Goal: Navigation & Orientation: Find specific page/section

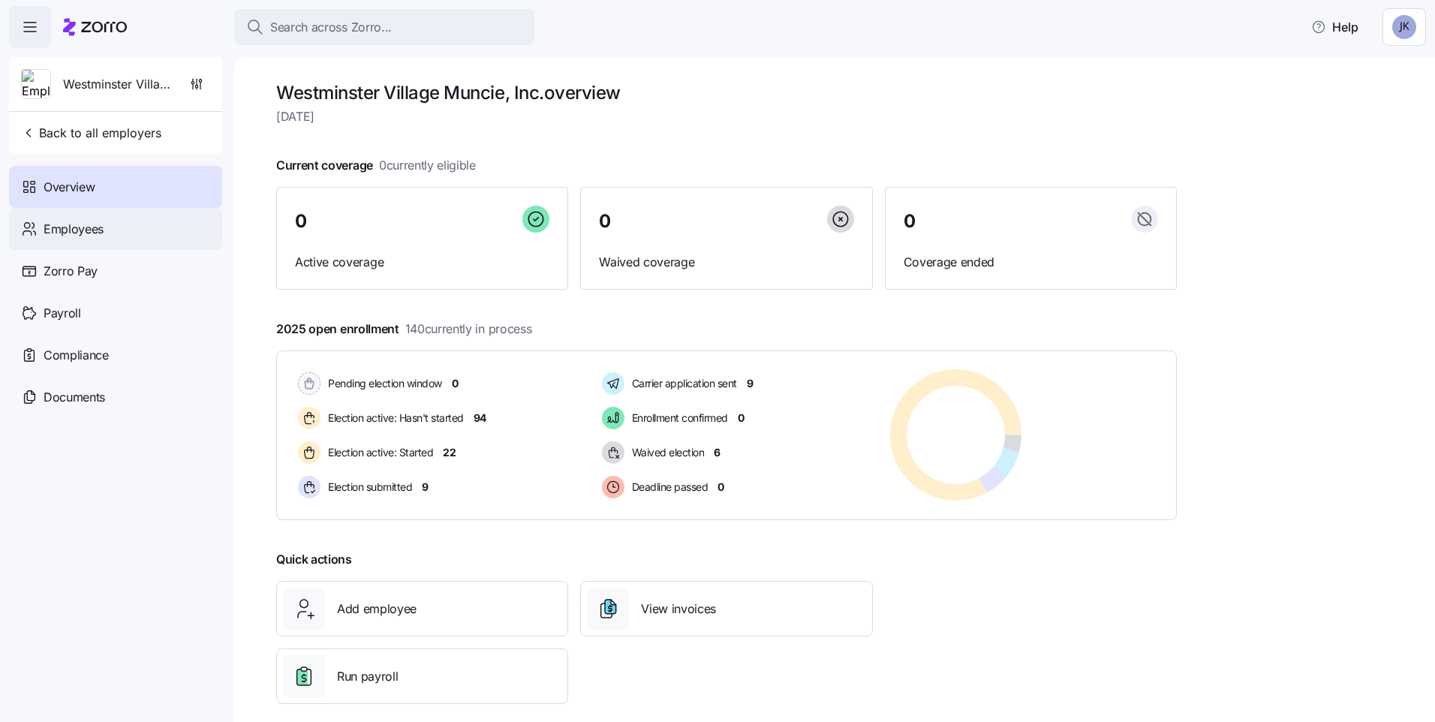
click at [103, 227] on span "Employees" at bounding box center [74, 229] width 60 height 19
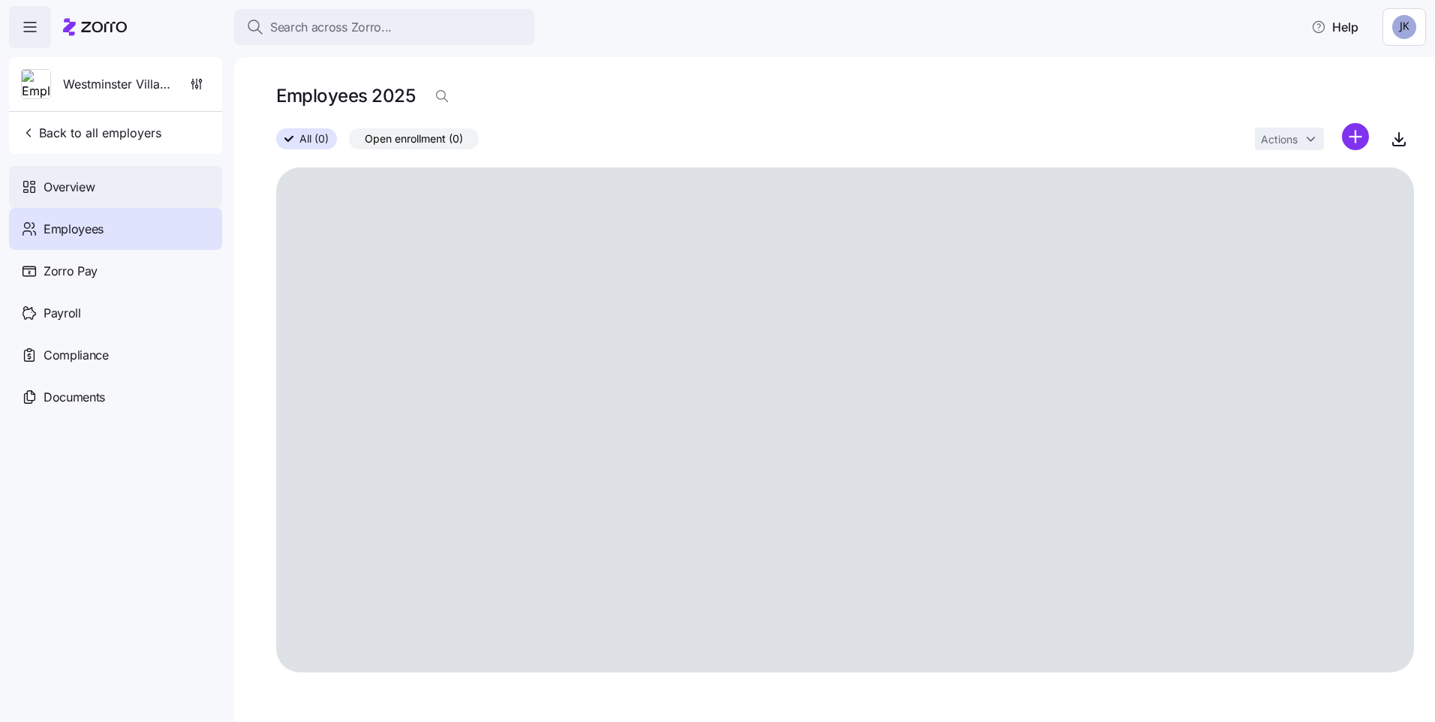
click at [59, 182] on span "Overview" at bounding box center [69, 187] width 51 height 19
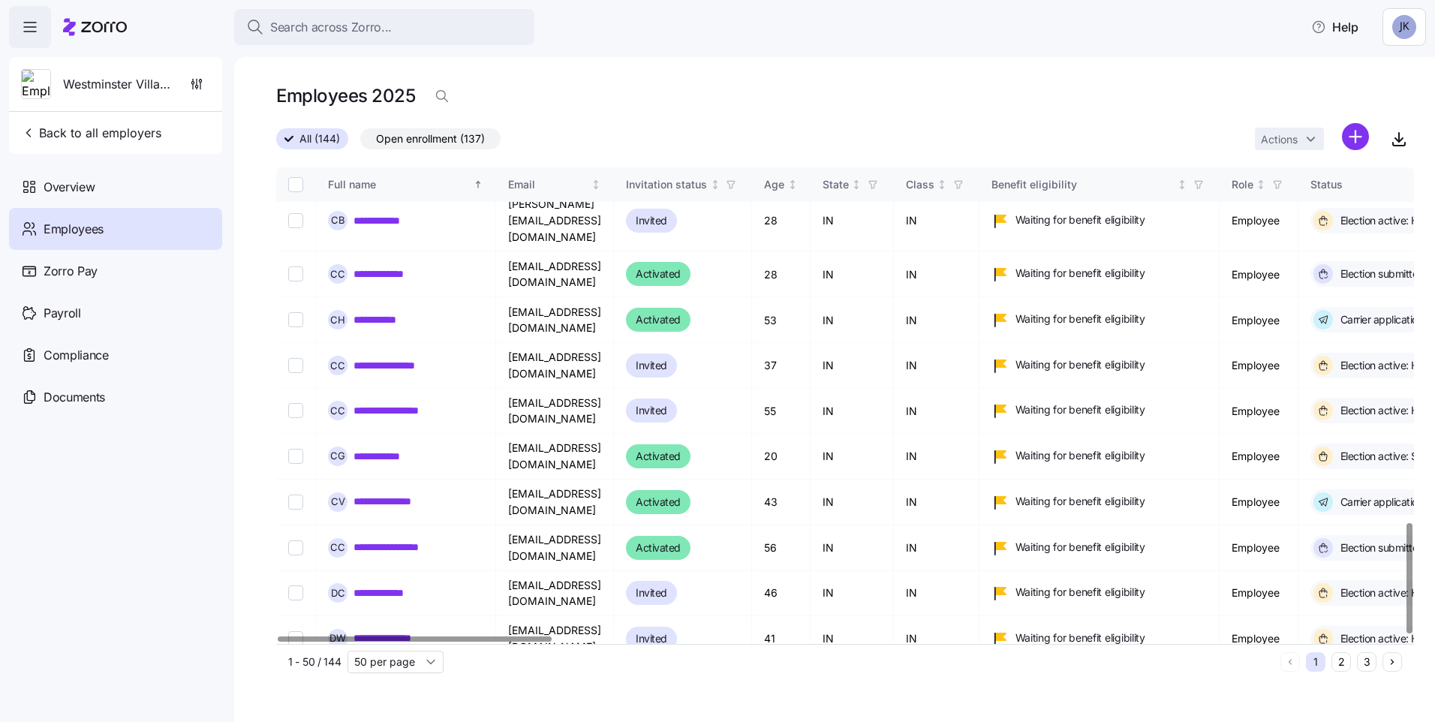
scroll to position [1532, 0]
click at [1412, 593] on div at bounding box center [1409, 578] width 5 height 110
click at [1337, 661] on button "2" at bounding box center [1342, 662] width 20 height 20
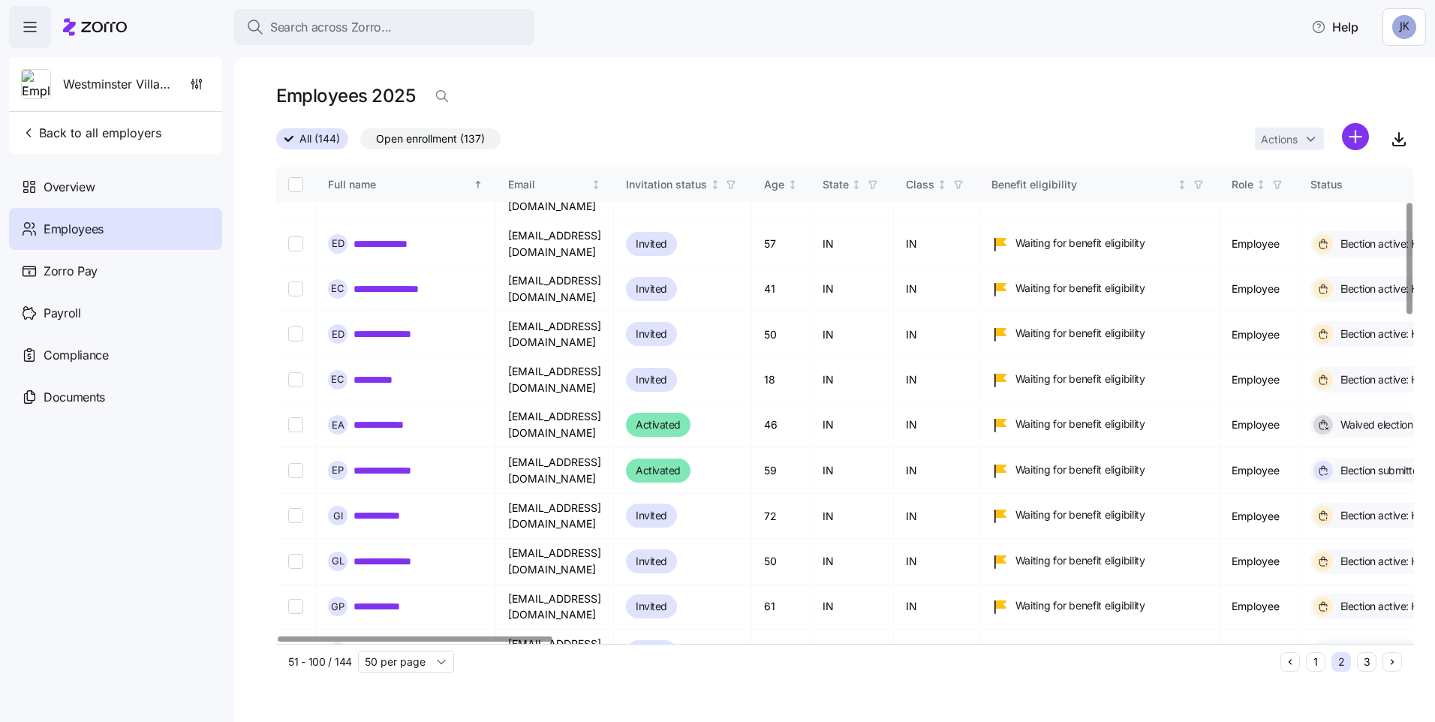
scroll to position [172, 0]
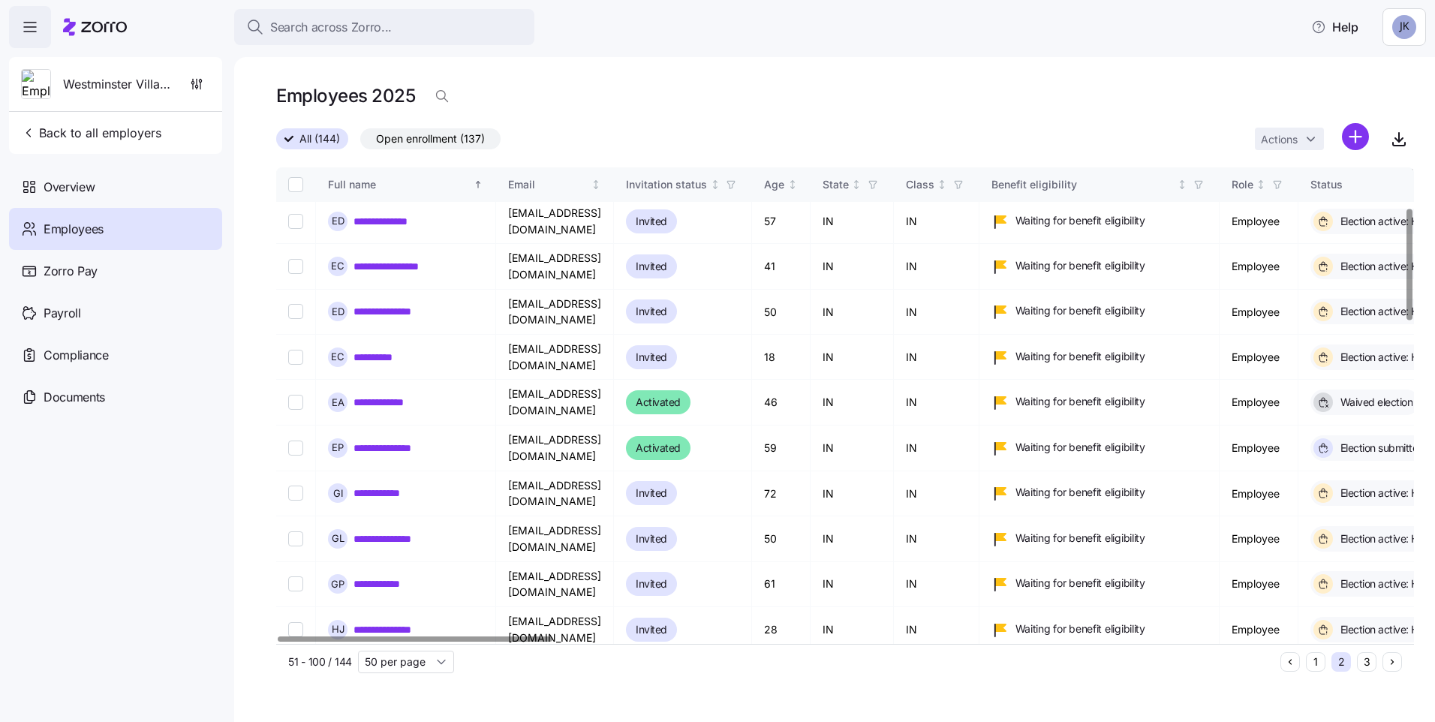
click at [1407, 256] on div at bounding box center [1409, 264] width 5 height 111
click at [318, 642] on div at bounding box center [418, 639] width 274 height 5
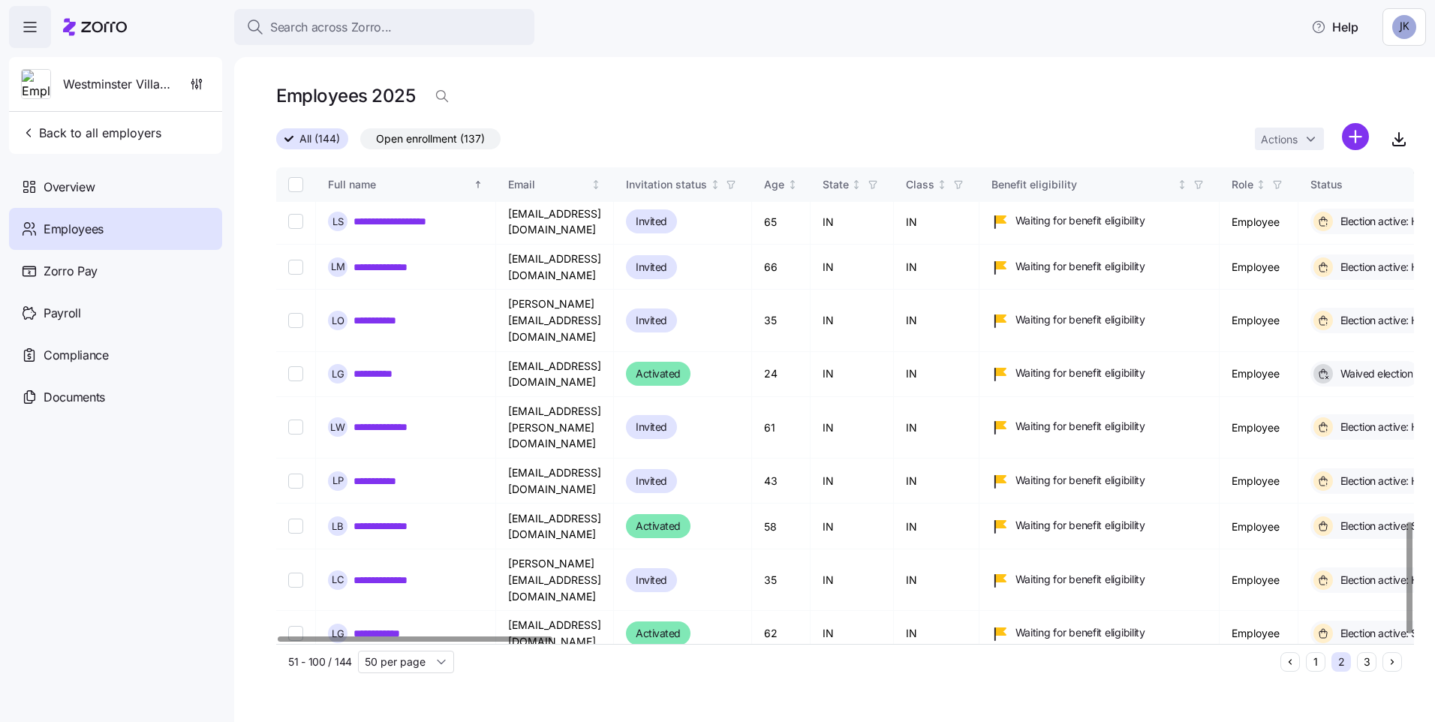
scroll to position [1516, 0]
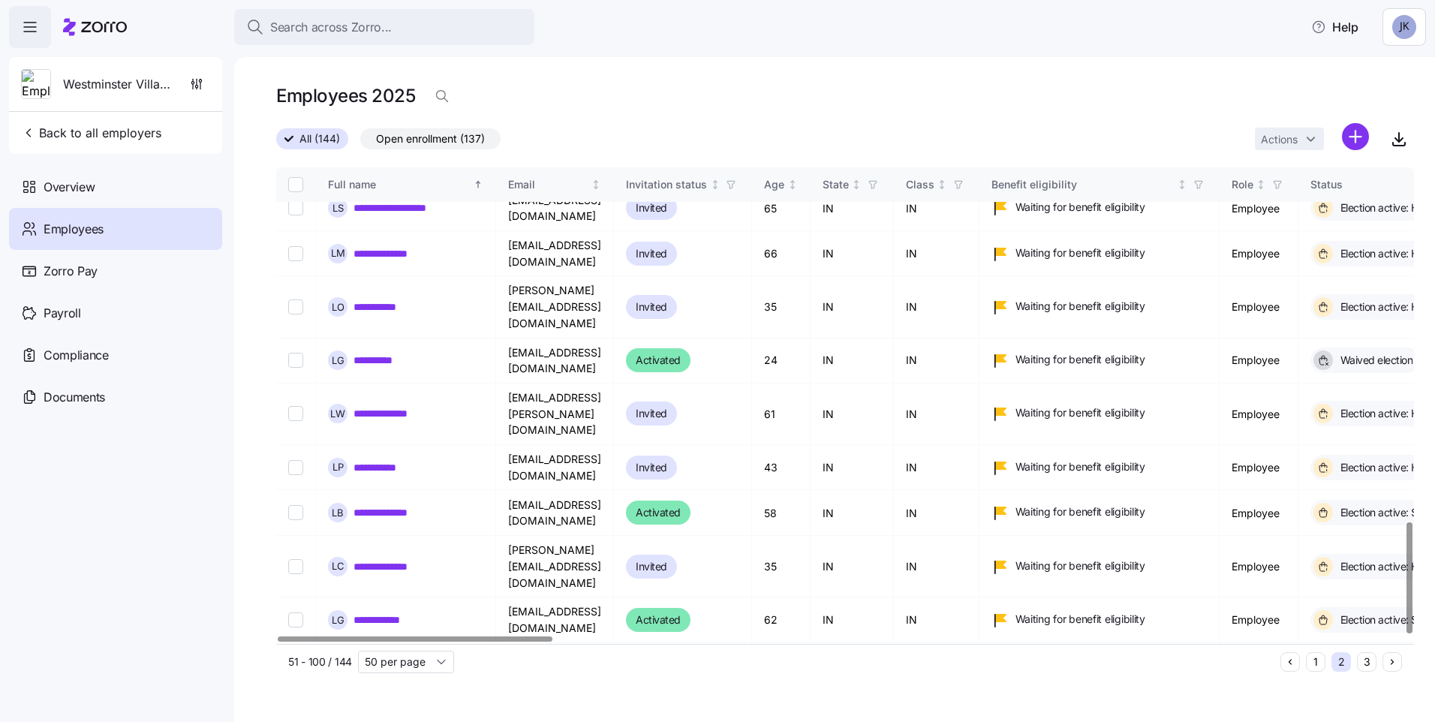
click at [1411, 598] on div at bounding box center [1409, 577] width 5 height 111
click at [1361, 667] on button "3" at bounding box center [1367, 662] width 20 height 20
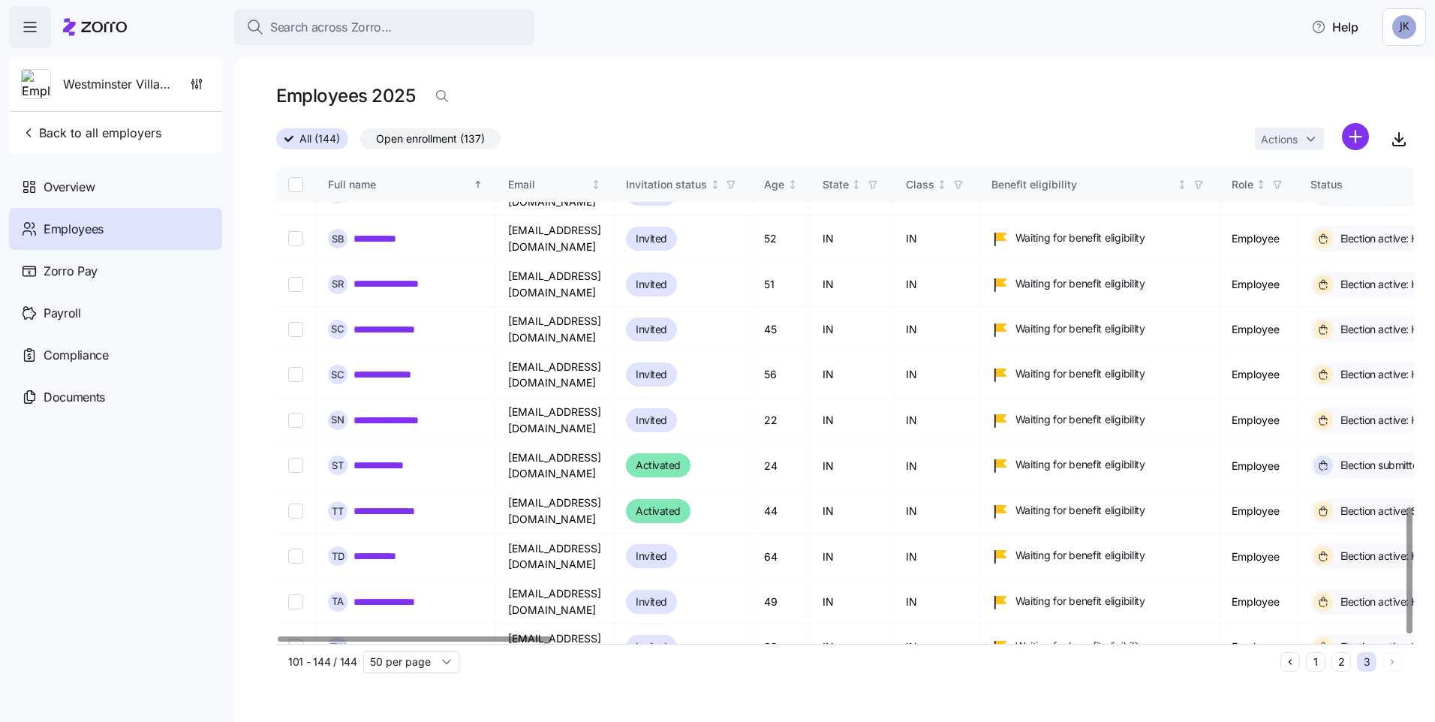
scroll to position [1279, 0]
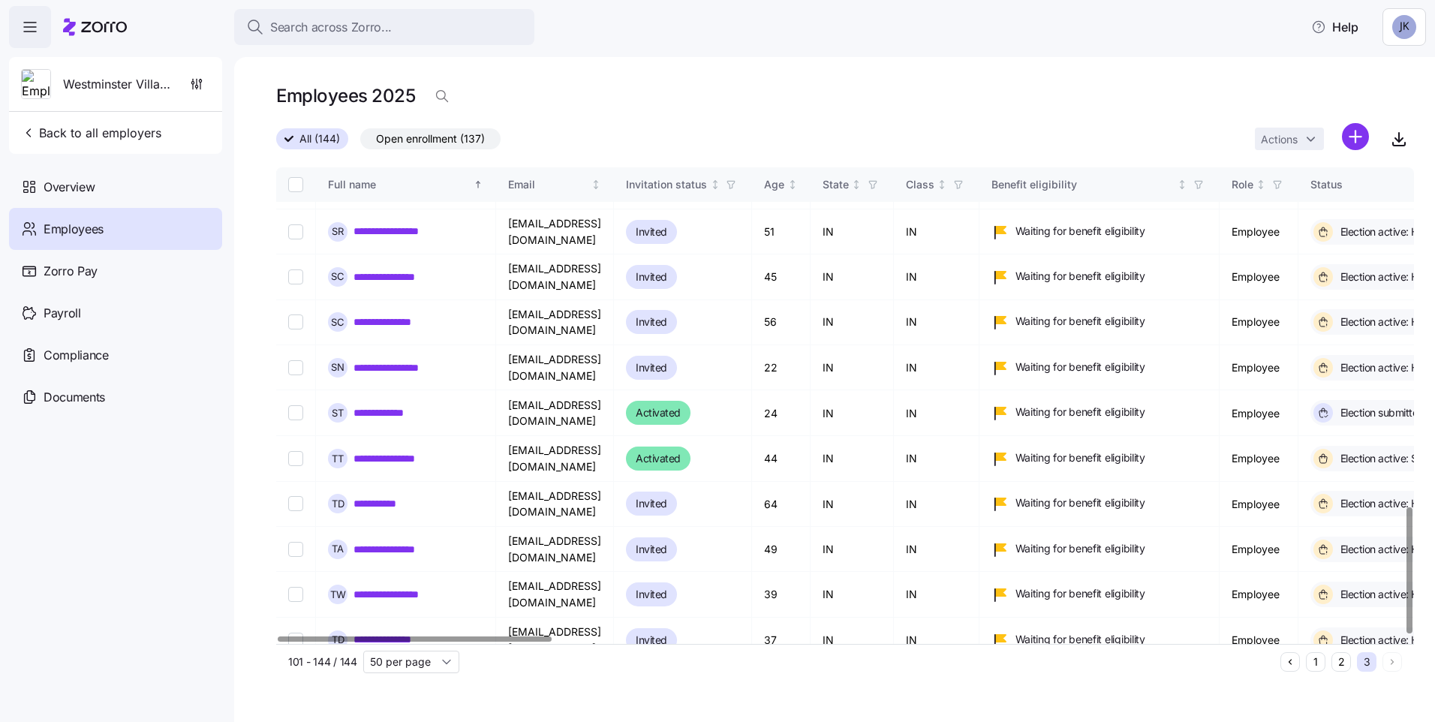
click at [1407, 634] on div at bounding box center [1409, 570] width 5 height 126
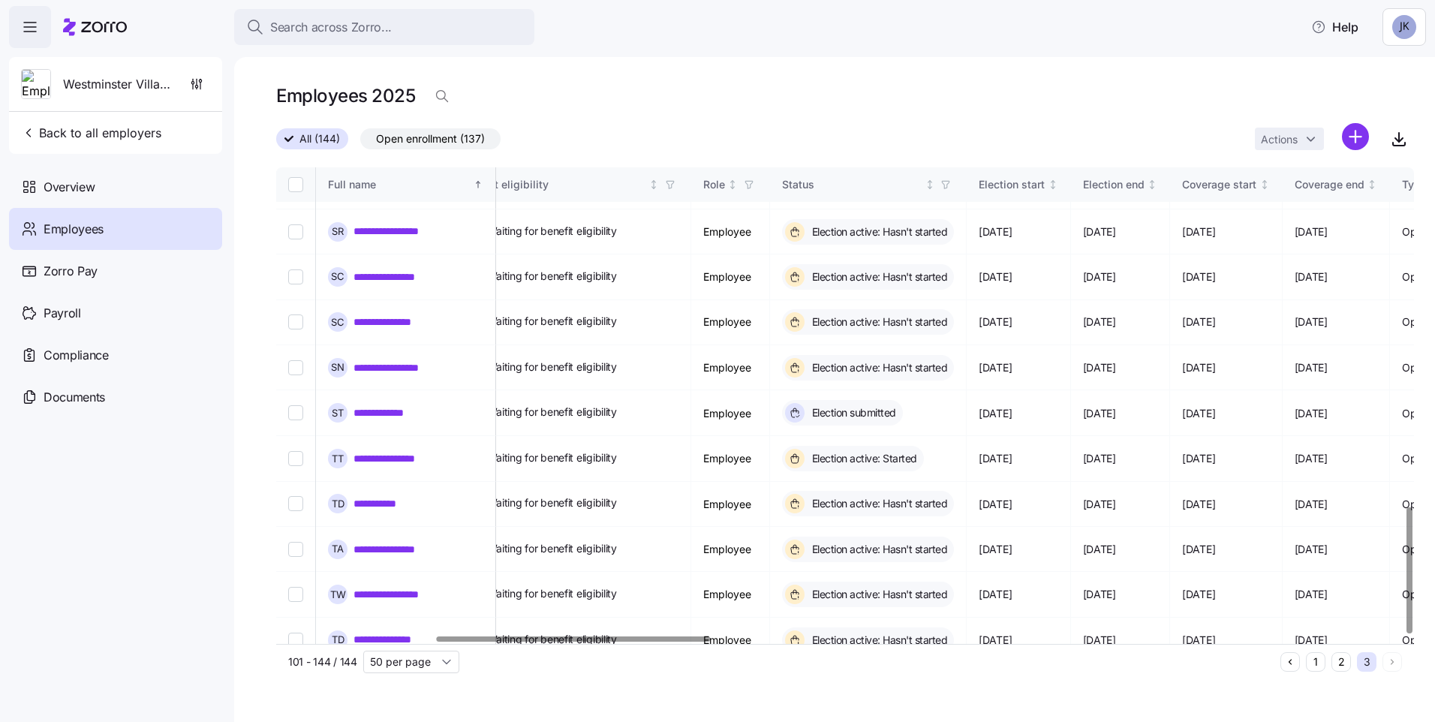
scroll to position [1279, 191]
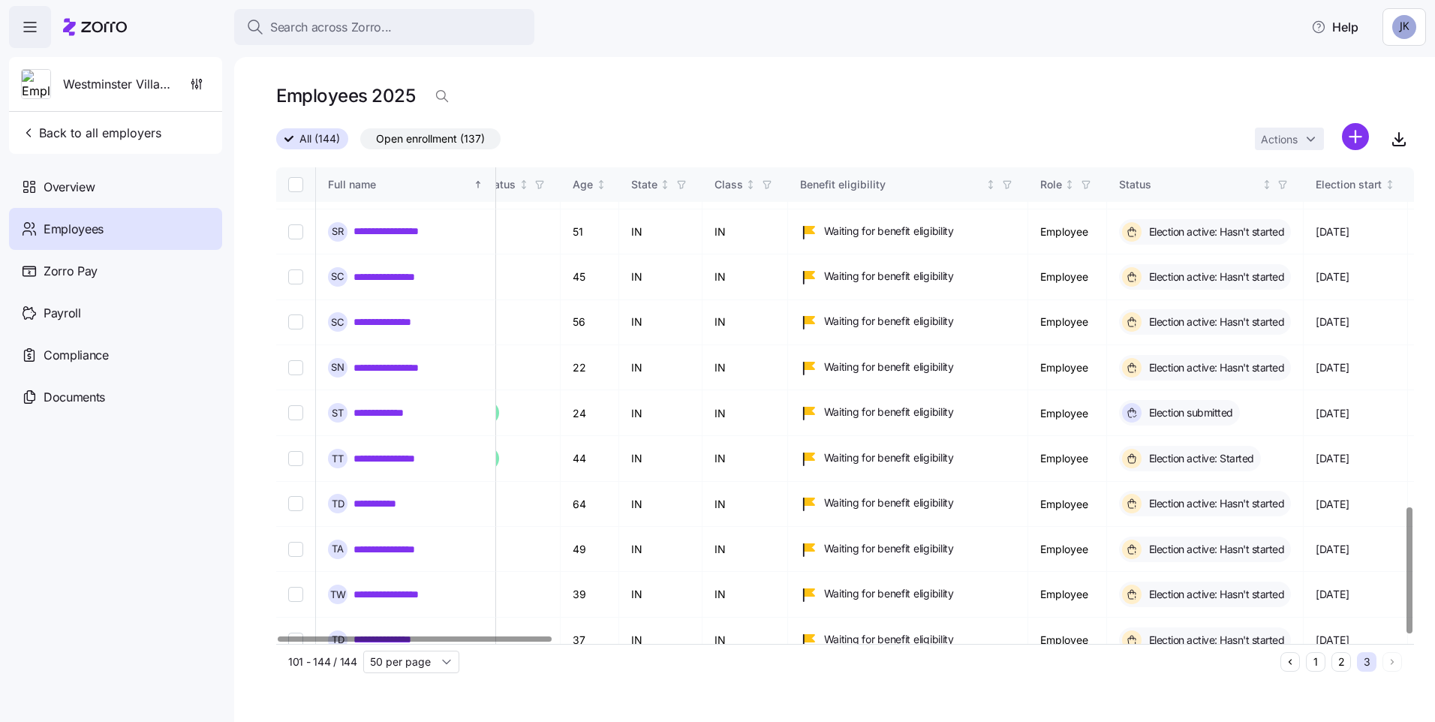
click at [297, 637] on div at bounding box center [415, 639] width 274 height 5
